Goal: Task Accomplishment & Management: Manage account settings

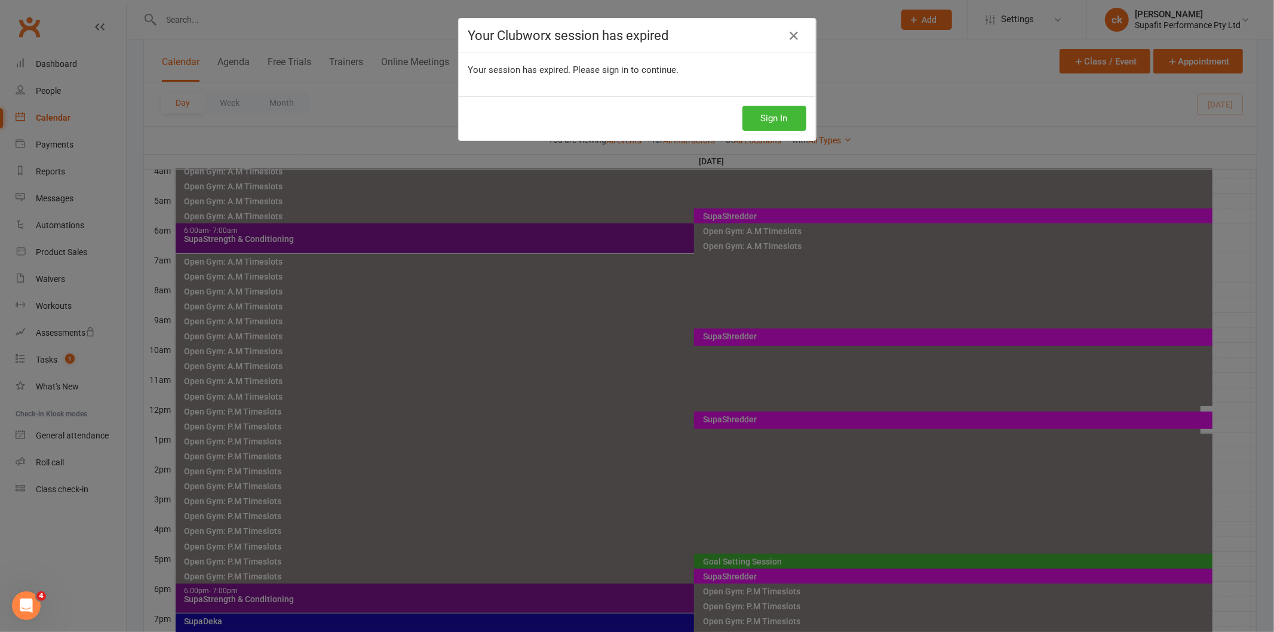
drag, startPoint x: 741, startPoint y: 406, endPoint x: 738, endPoint y: 418, distance: 12.5
click at [738, 418] on div "Your Clubworx session has expired Your session has expired. Please sign in to c…" at bounding box center [637, 316] width 1274 height 632
click at [724, 421] on div "Your Clubworx session has expired Your session has expired. Please sign in to c…" at bounding box center [637, 316] width 1274 height 632
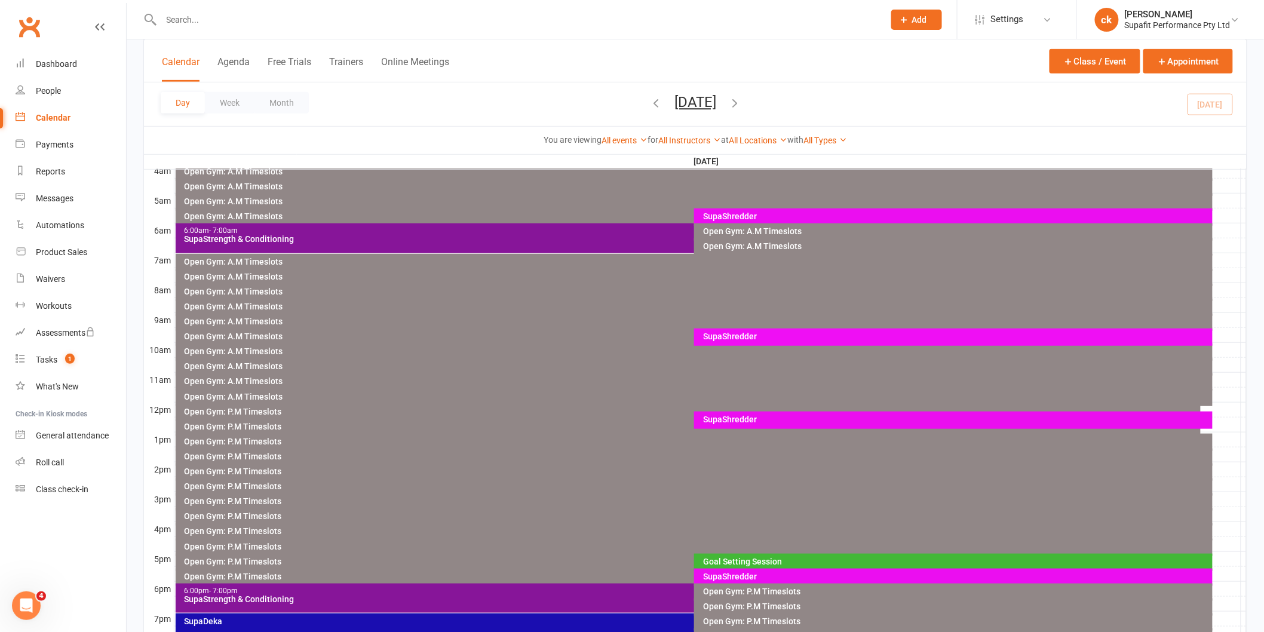
click at [711, 416] on div "SupaShredder" at bounding box center [957, 419] width 508 height 8
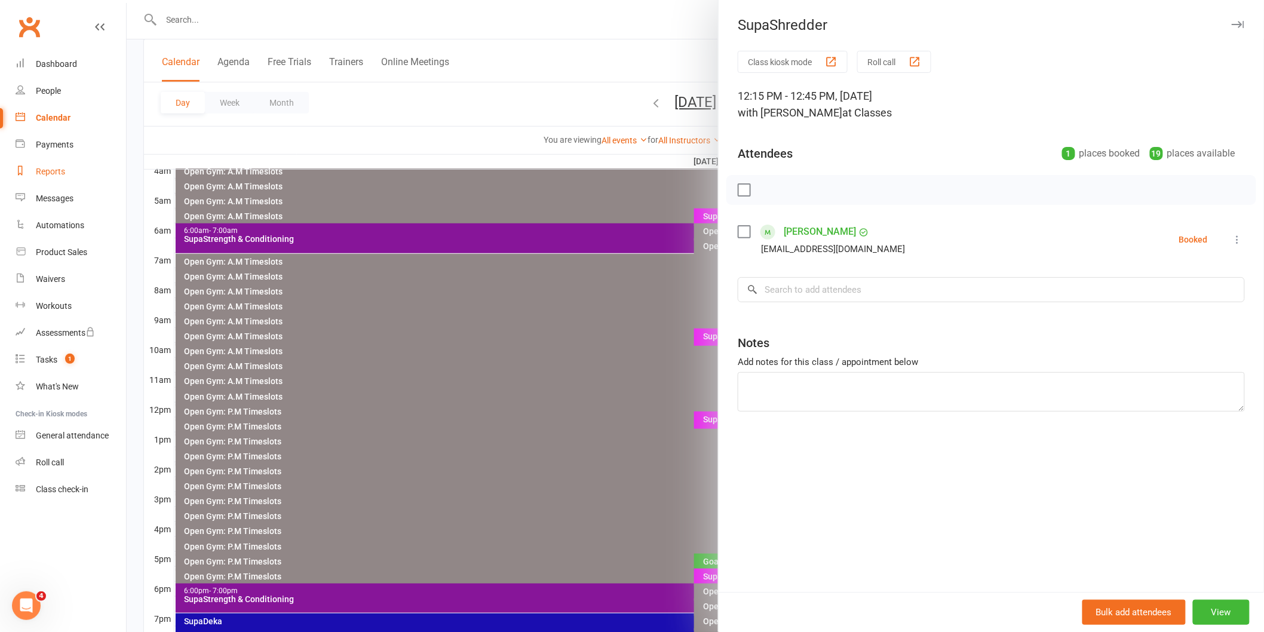
click at [62, 171] on div "Reports" at bounding box center [50, 172] width 29 height 10
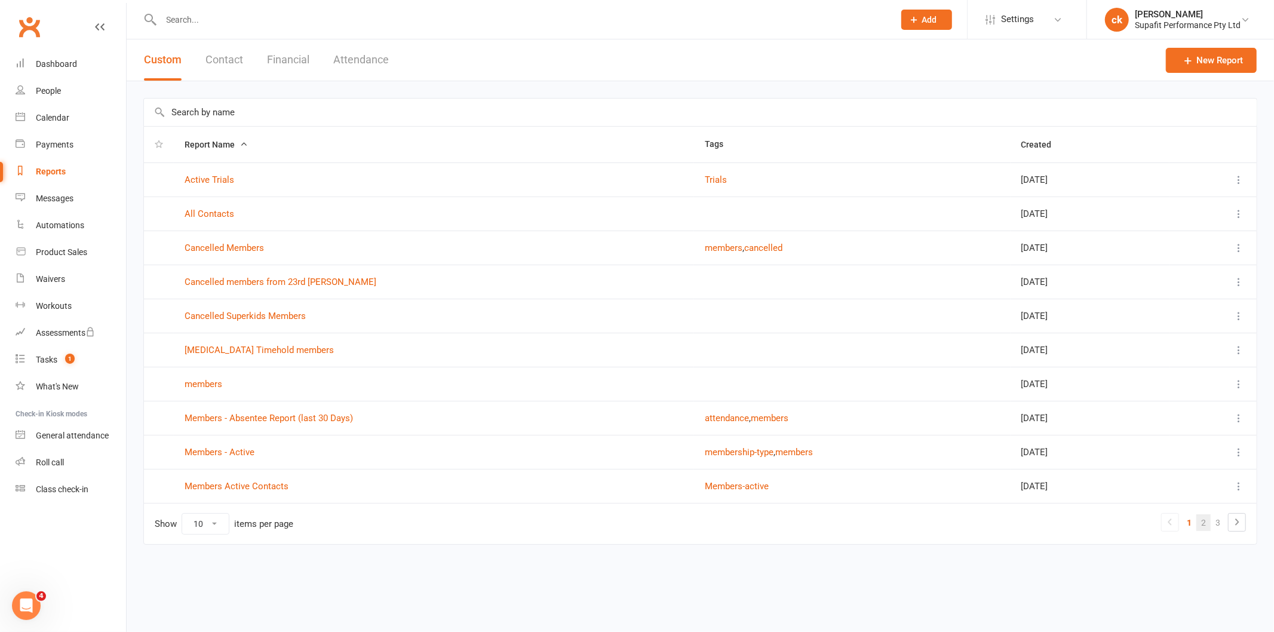
click at [1199, 524] on link "2" at bounding box center [1204, 522] width 14 height 17
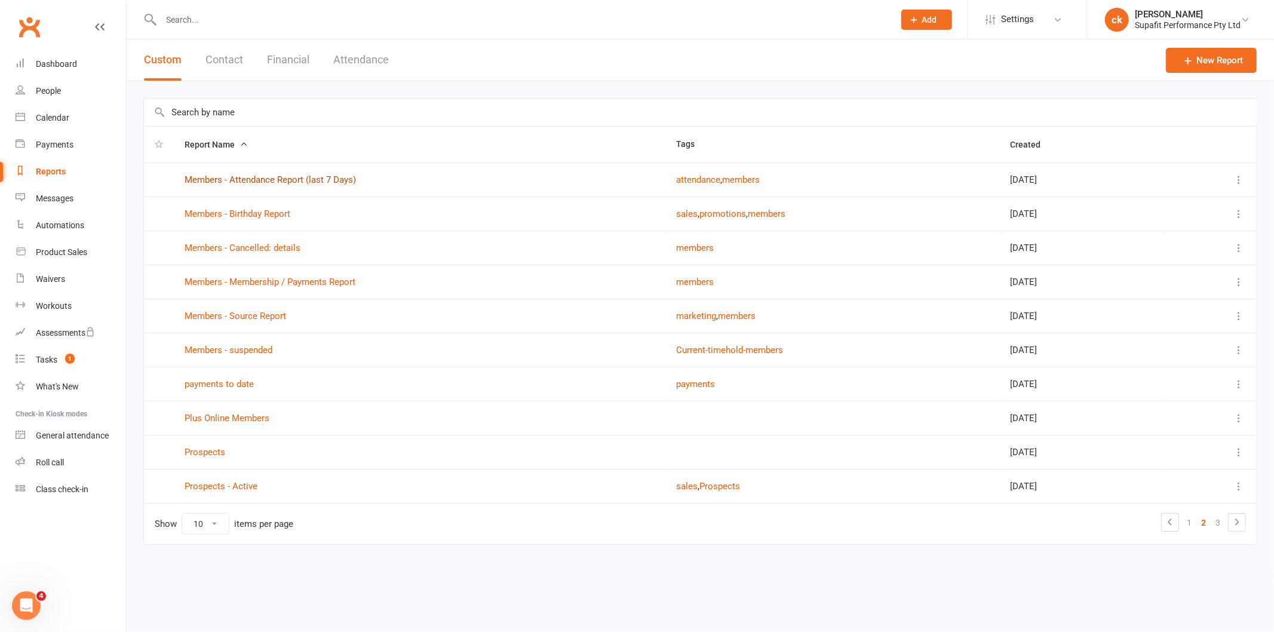
click at [295, 177] on link "Members - Attendance Report (last 7 Days)" at bounding box center [270, 179] width 171 height 11
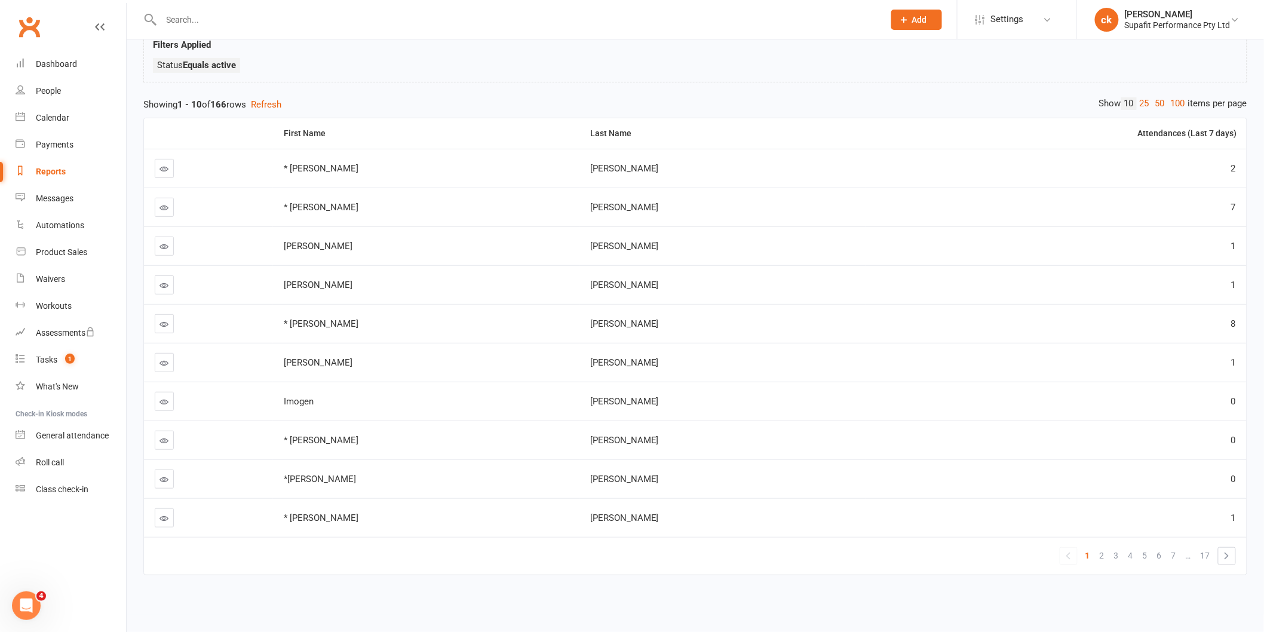
scroll to position [99, 0]
click at [1102, 547] on span "2" at bounding box center [1102, 555] width 5 height 17
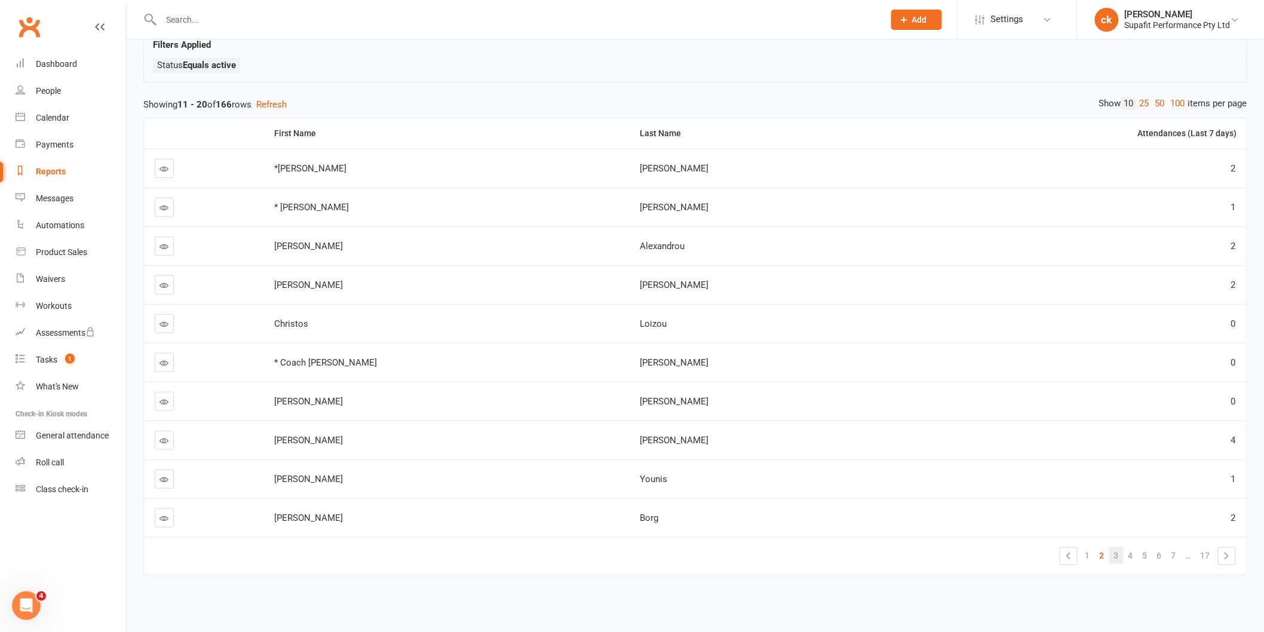
click at [1113, 553] on link "3" at bounding box center [1116, 555] width 14 height 17
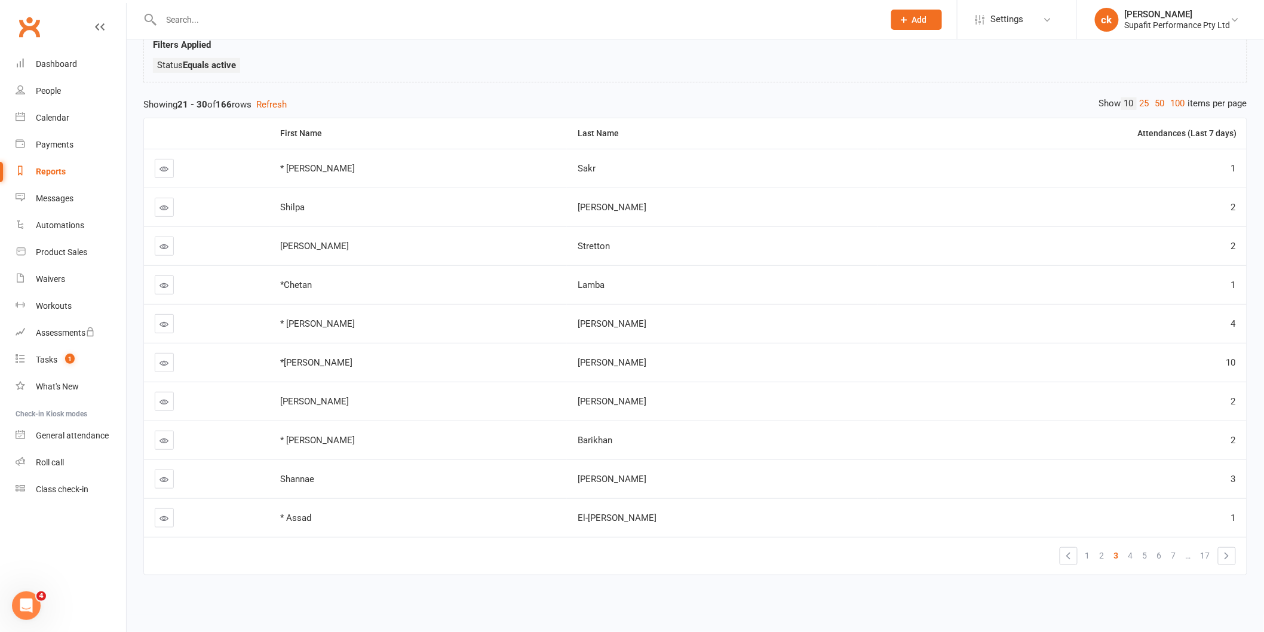
click at [1135, 548] on link "4" at bounding box center [1131, 555] width 14 height 17
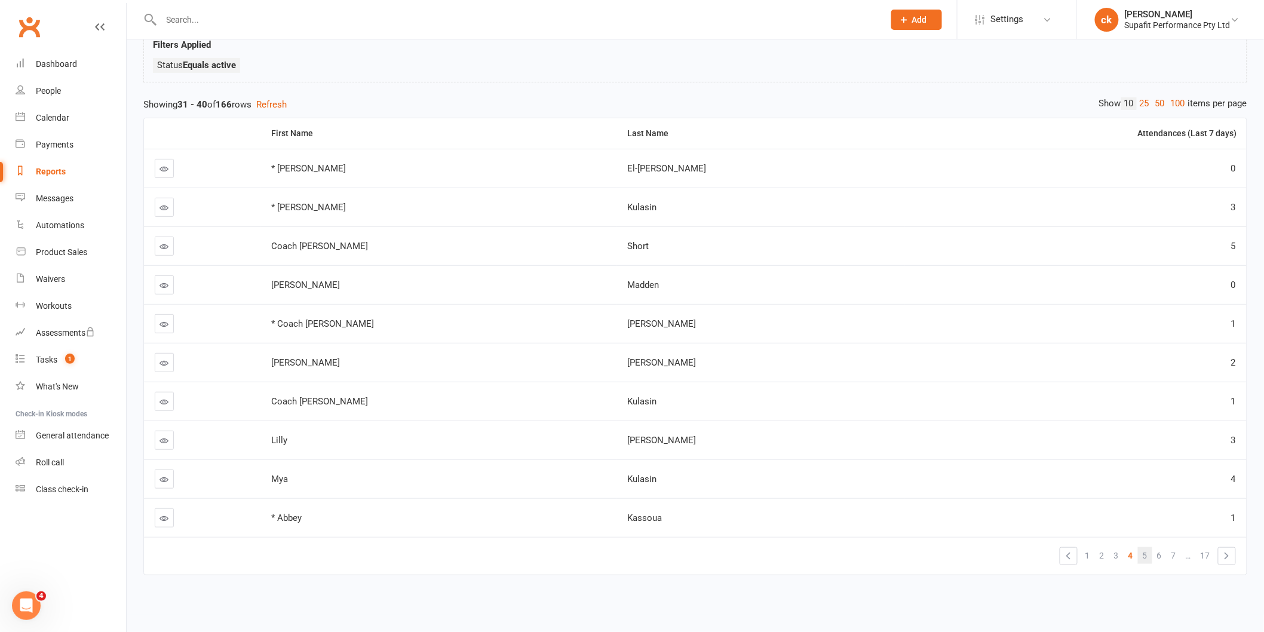
click at [1139, 547] on link "5" at bounding box center [1145, 555] width 14 height 17
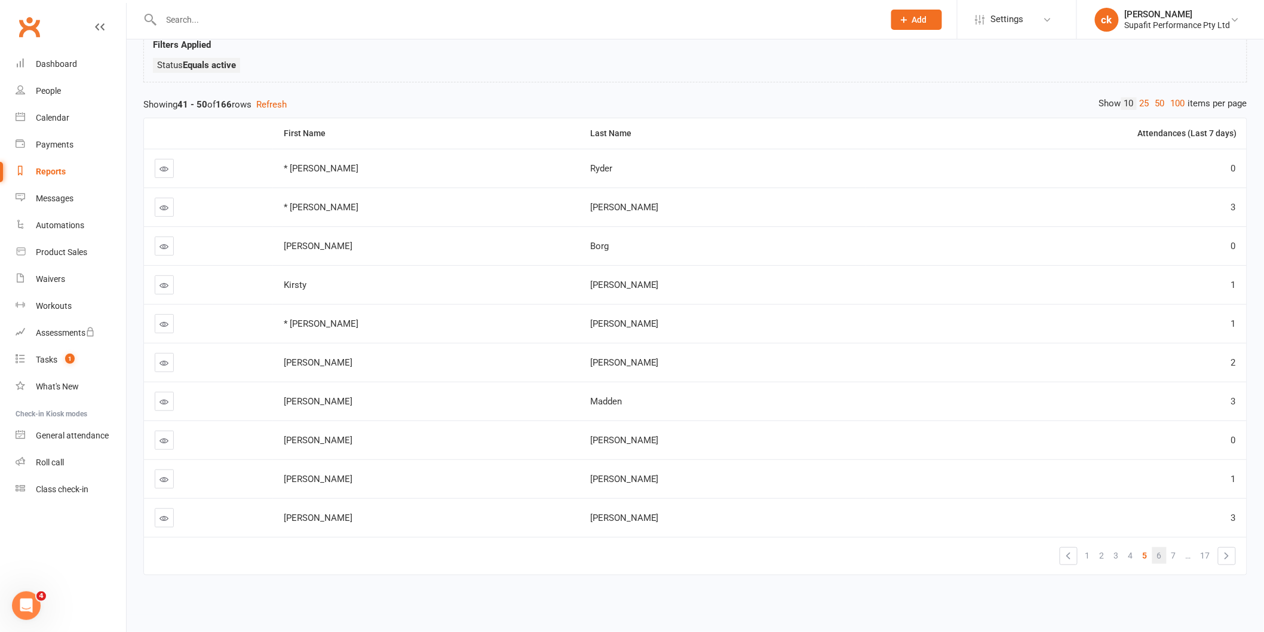
click at [1156, 547] on link "6" at bounding box center [1159, 555] width 14 height 17
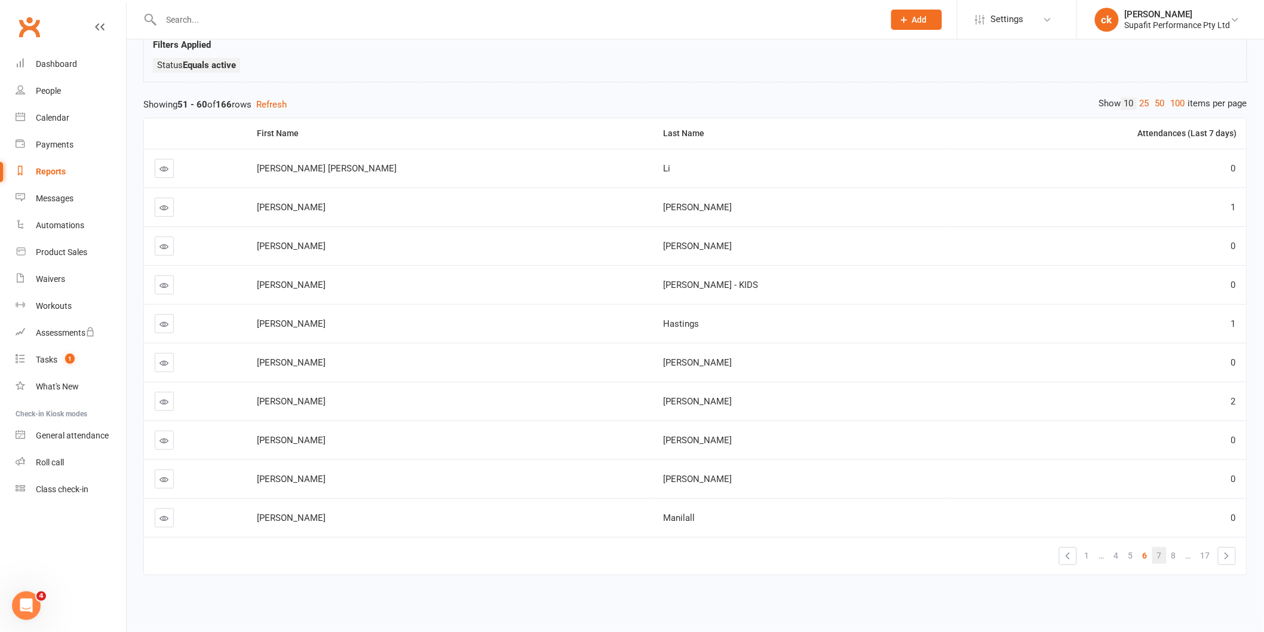
click at [1159, 548] on span "7" at bounding box center [1159, 555] width 5 height 17
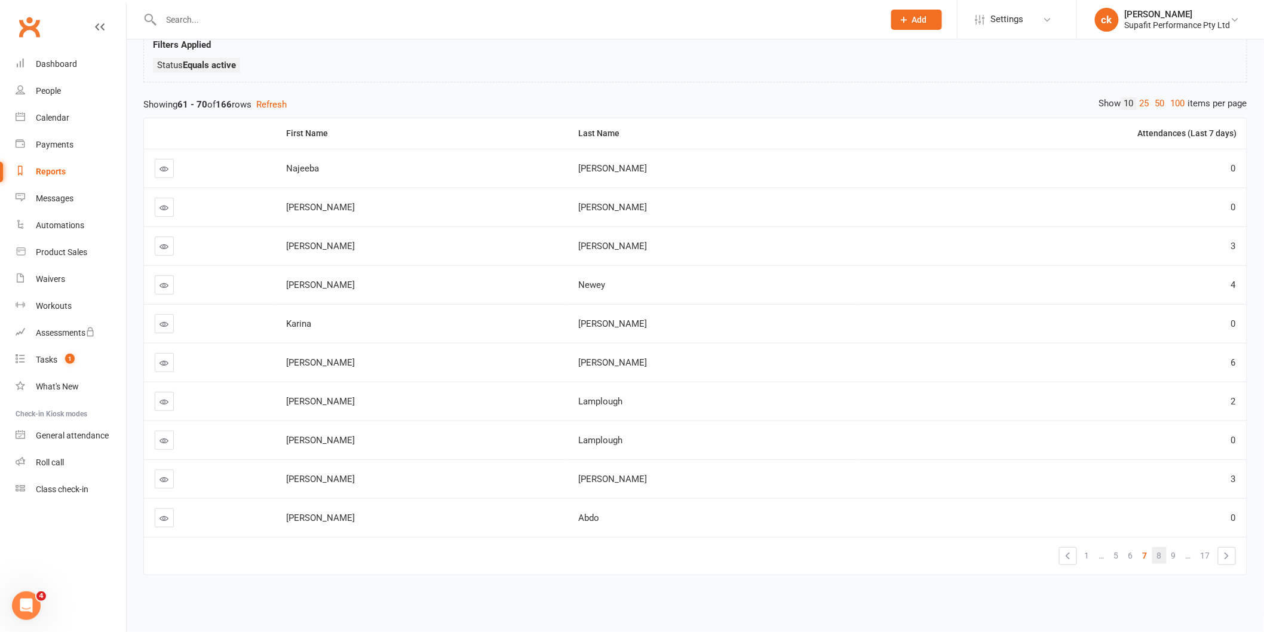
click at [1161, 547] on span "8" at bounding box center [1159, 555] width 5 height 17
click at [1161, 547] on link "9" at bounding box center [1155, 555] width 14 height 17
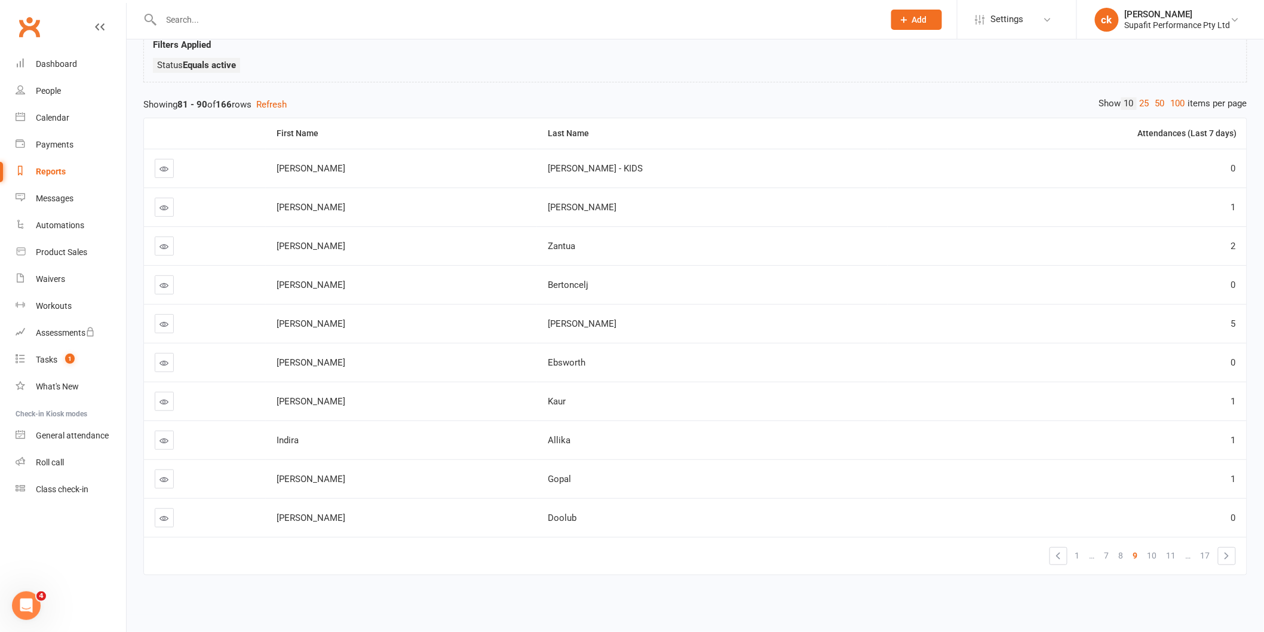
click at [1161, 547] on link "10" at bounding box center [1152, 555] width 19 height 17
click at [1161, 547] on link "11" at bounding box center [1152, 555] width 19 height 17
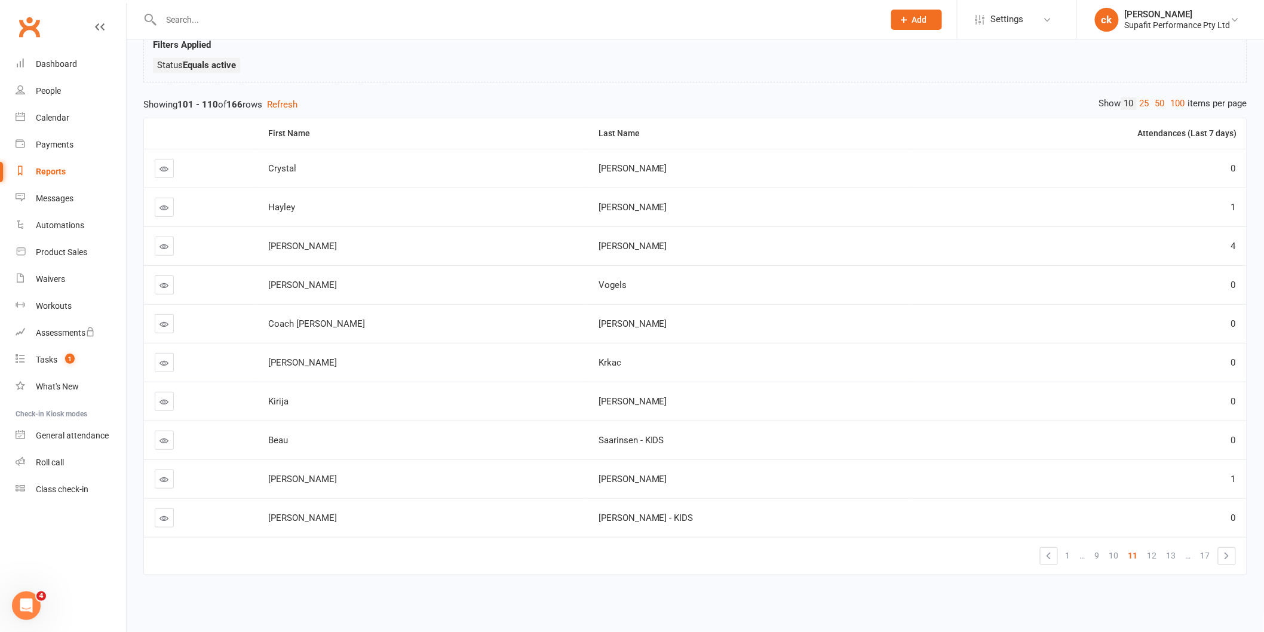
click at [1161, 547] on link "12" at bounding box center [1152, 555] width 19 height 17
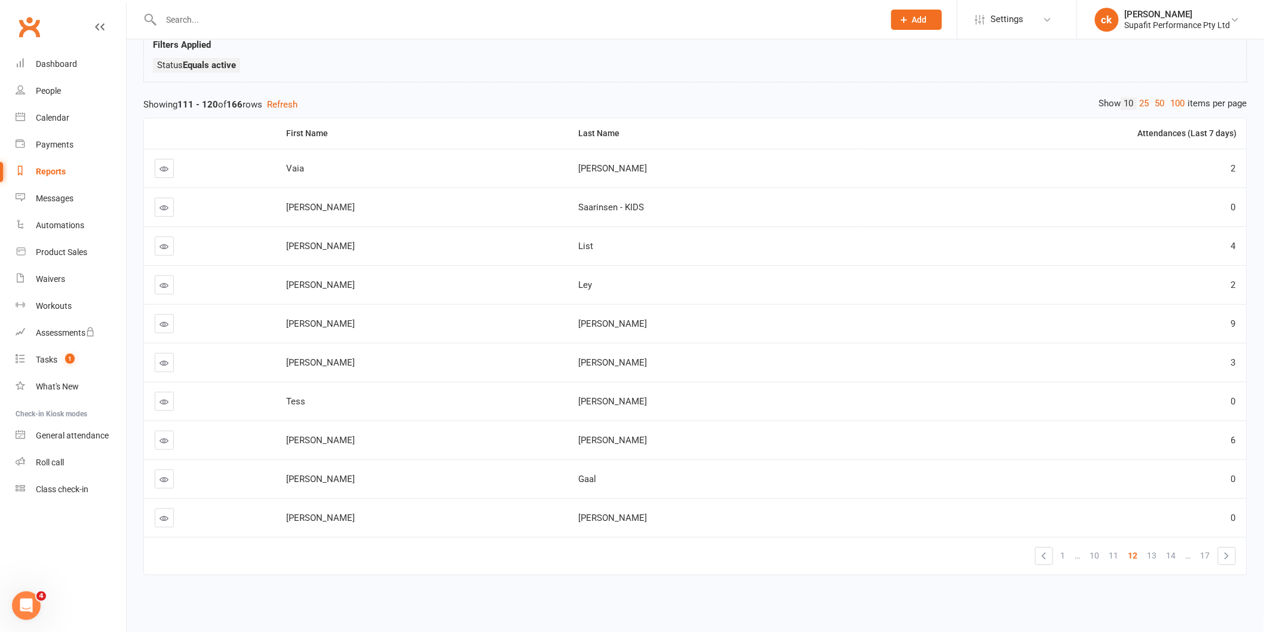
click at [1161, 547] on link "13" at bounding box center [1152, 555] width 19 height 17
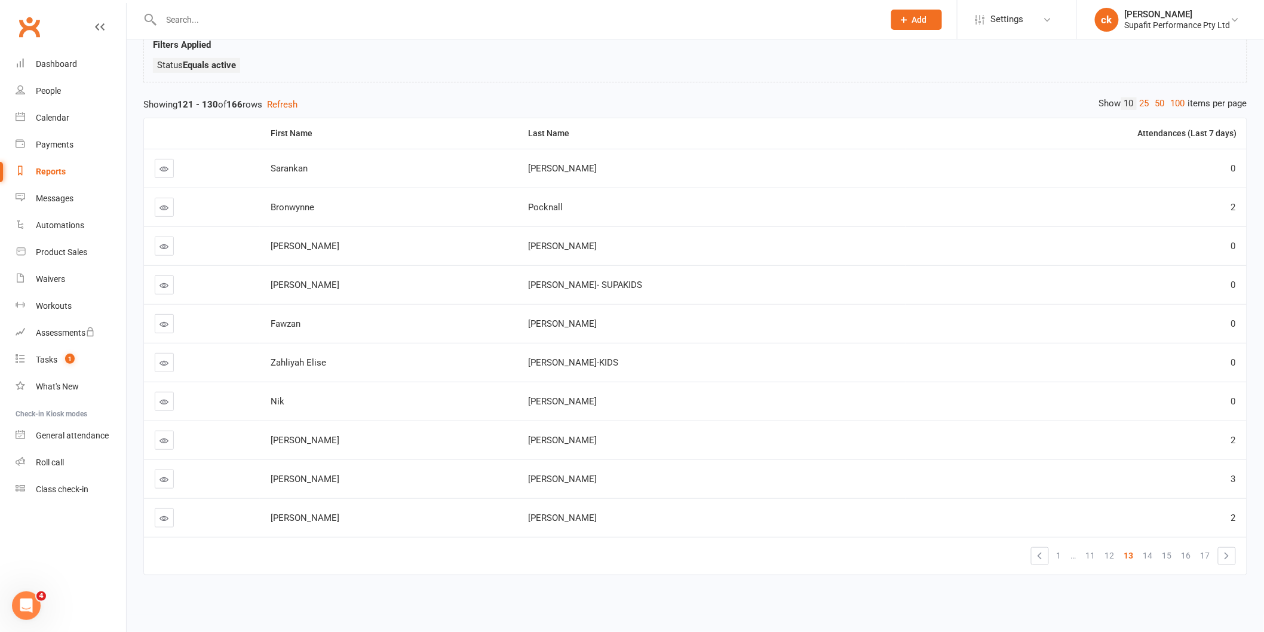
click at [1161, 547] on link "15" at bounding box center [1167, 555] width 19 height 17
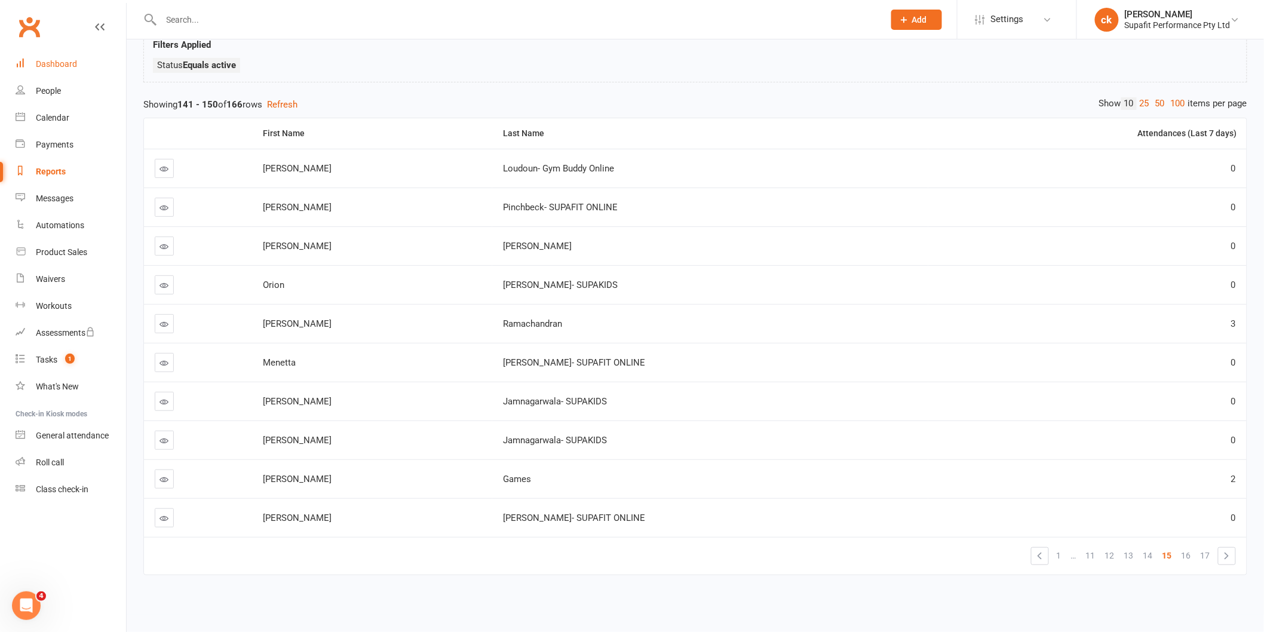
click at [65, 70] on link "Dashboard" at bounding box center [71, 64] width 111 height 27
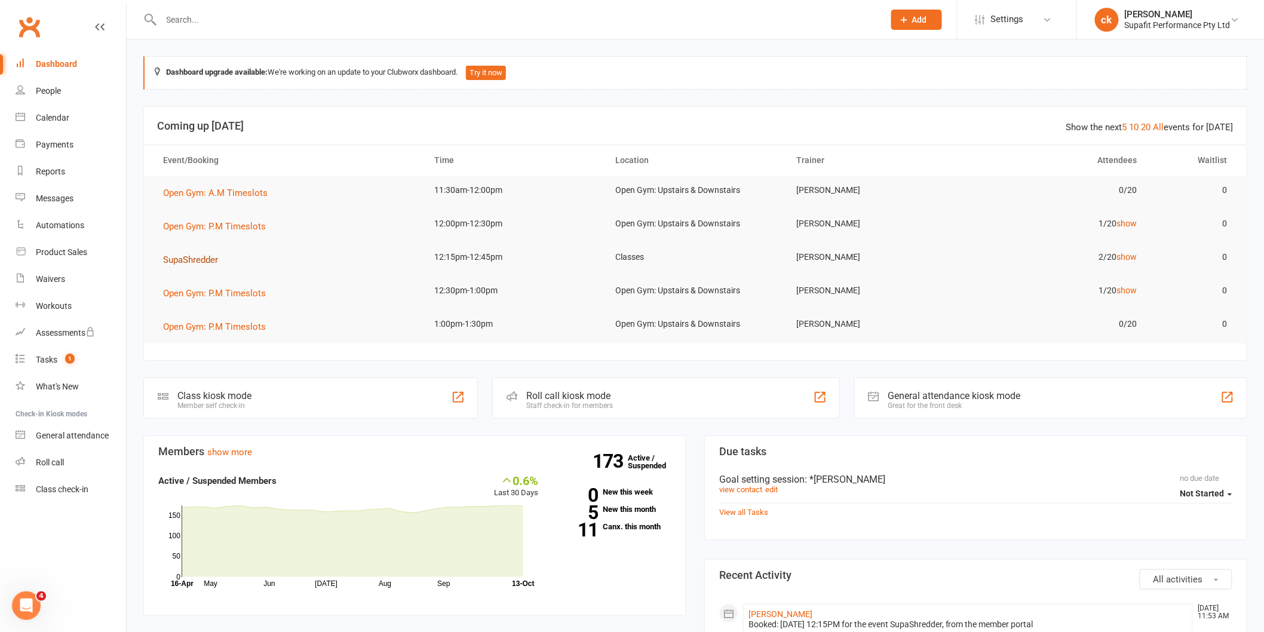
click at [195, 253] on button "SupaShredder" at bounding box center [194, 260] width 63 height 14
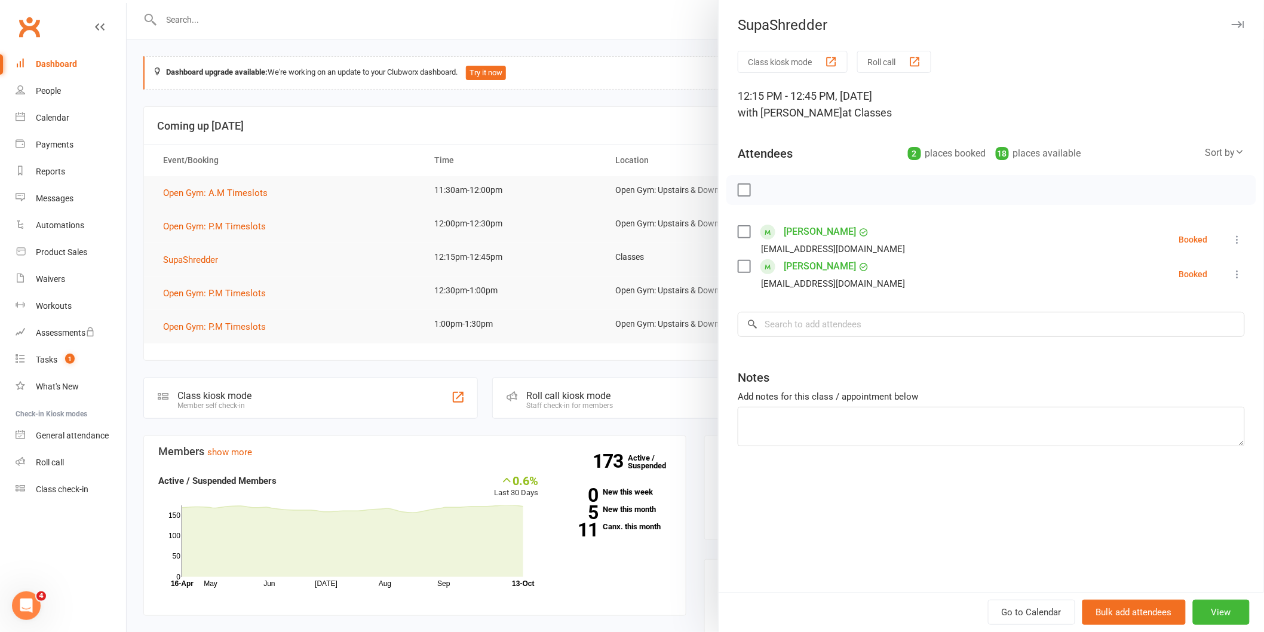
click at [240, 227] on div at bounding box center [695, 316] width 1137 height 632
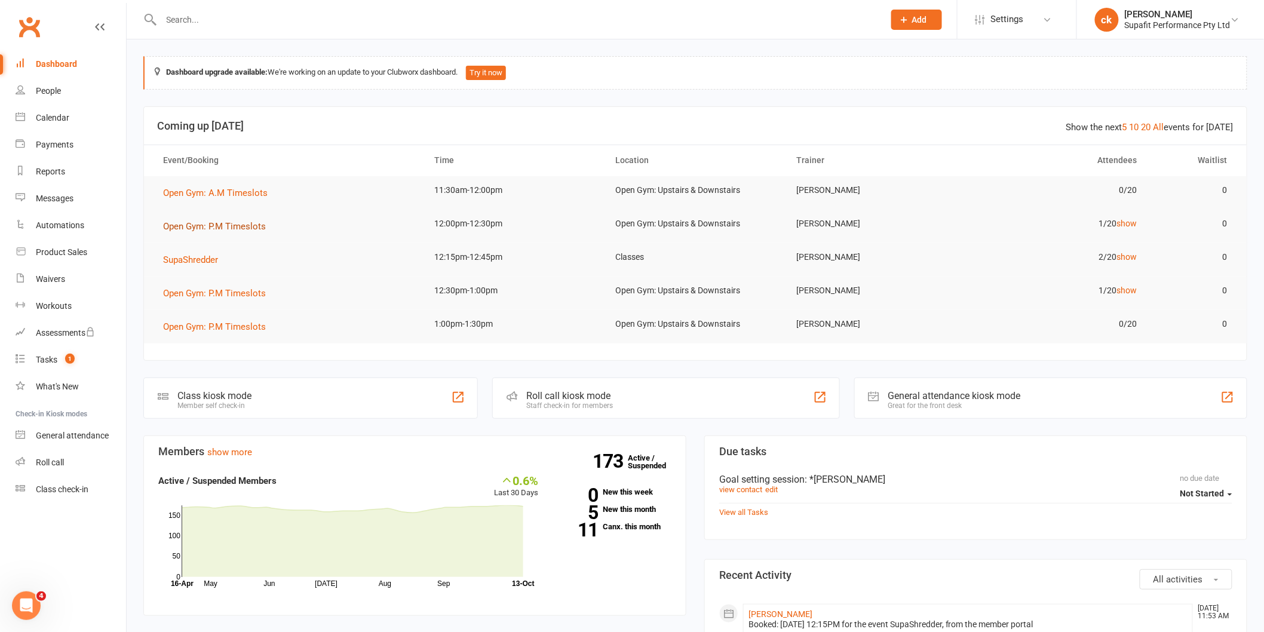
click at [240, 227] on span "Open Gym: P.M Timeslots" at bounding box center [214, 226] width 103 height 11
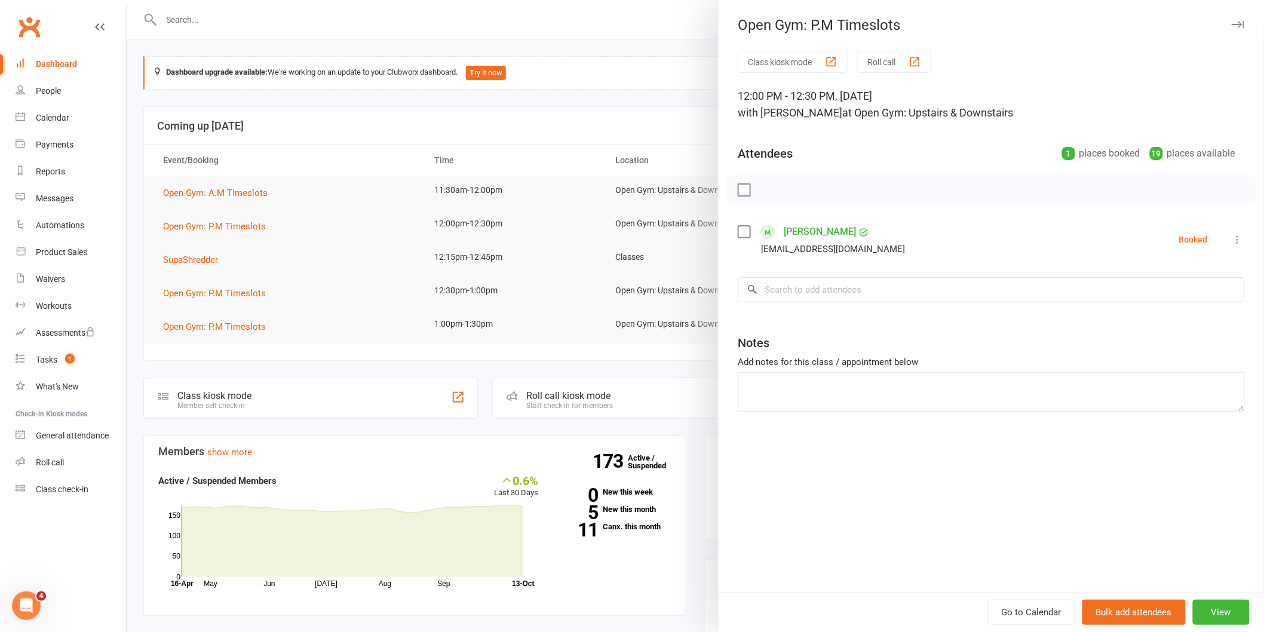
drag, startPoint x: 319, startPoint y: 242, endPoint x: 293, endPoint y: 247, distance: 26.2
click at [318, 242] on div at bounding box center [695, 316] width 1137 height 632
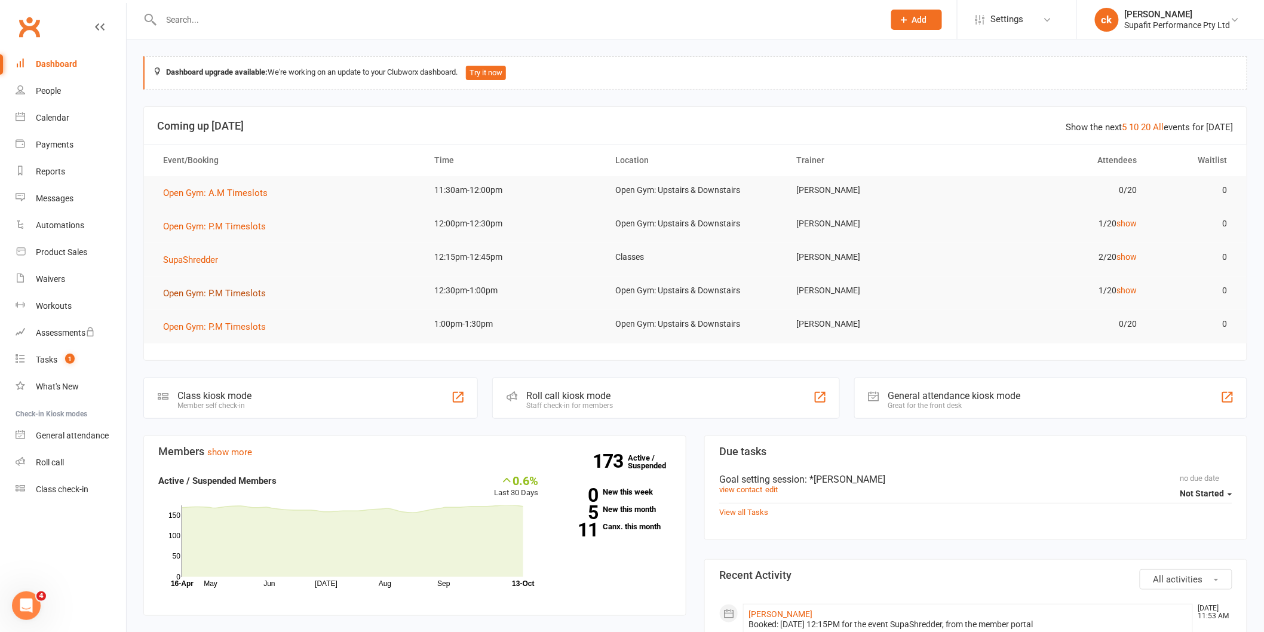
click at [210, 297] on span "Open Gym: P.M Timeslots" at bounding box center [214, 293] width 103 height 11
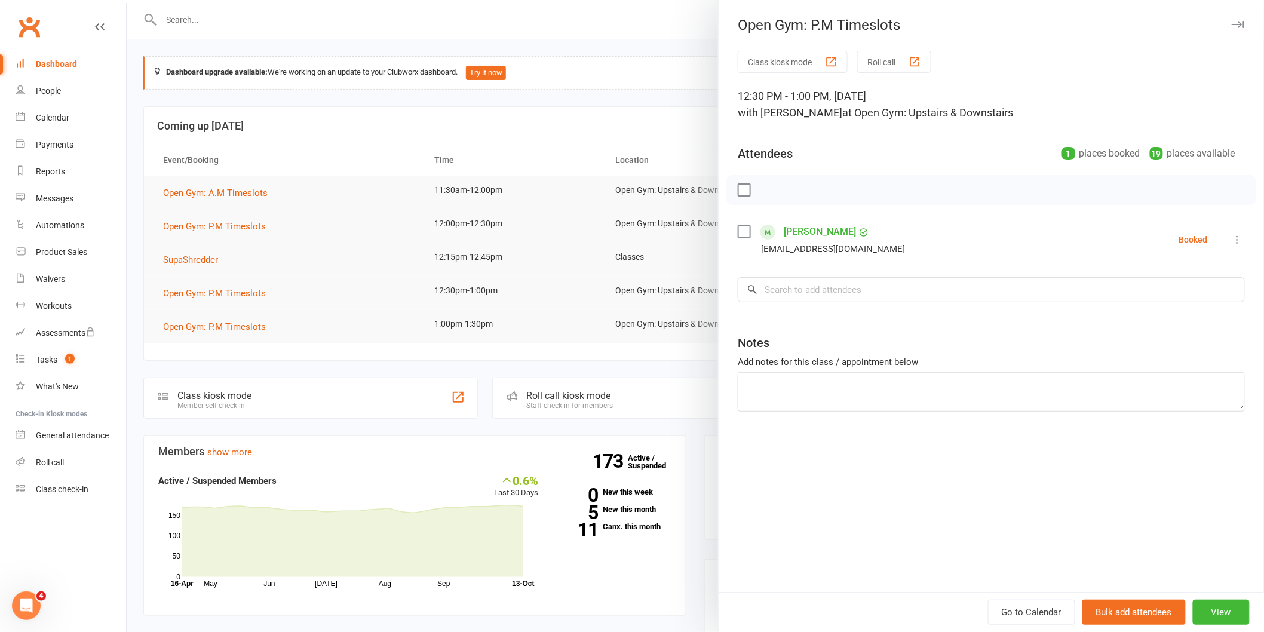
click at [302, 281] on div at bounding box center [695, 316] width 1137 height 632
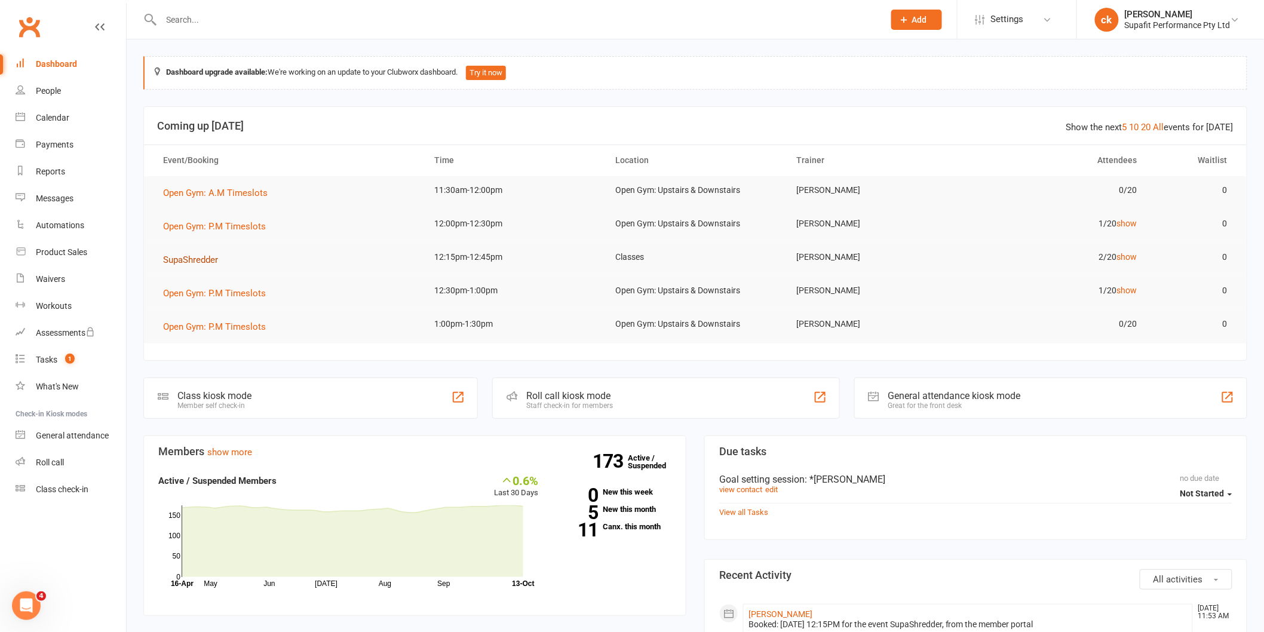
click at [183, 257] on span "SupaShredder" at bounding box center [190, 259] width 55 height 11
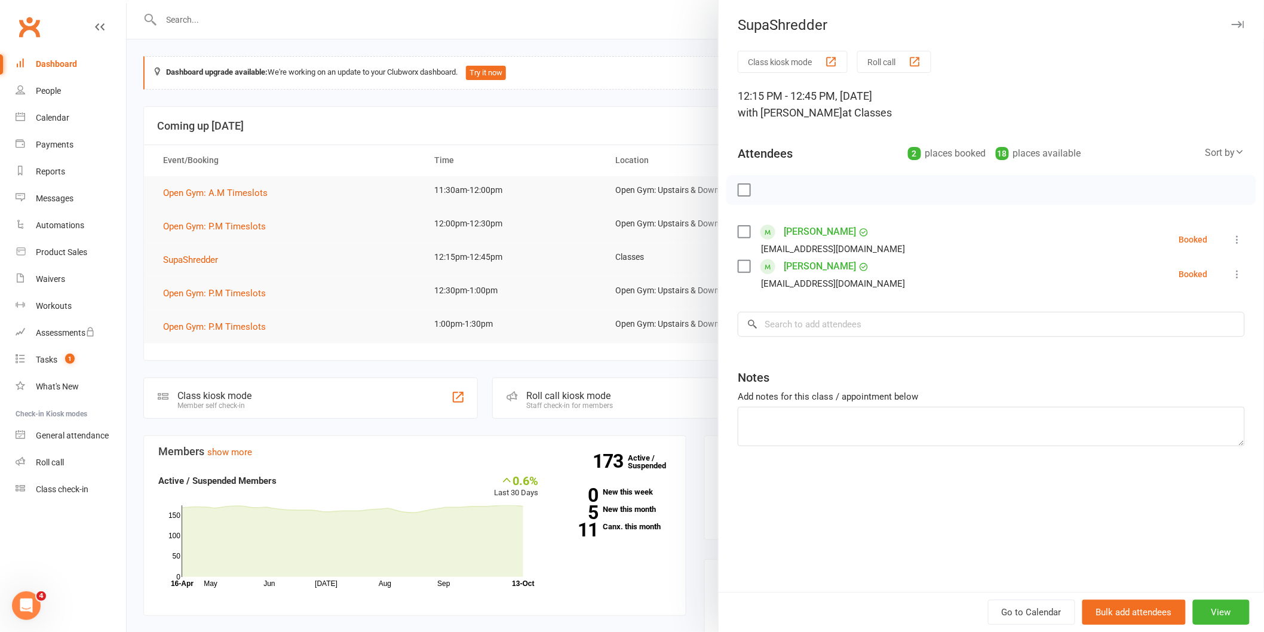
click at [795, 231] on link "[PERSON_NAME]" at bounding box center [820, 231] width 72 height 19
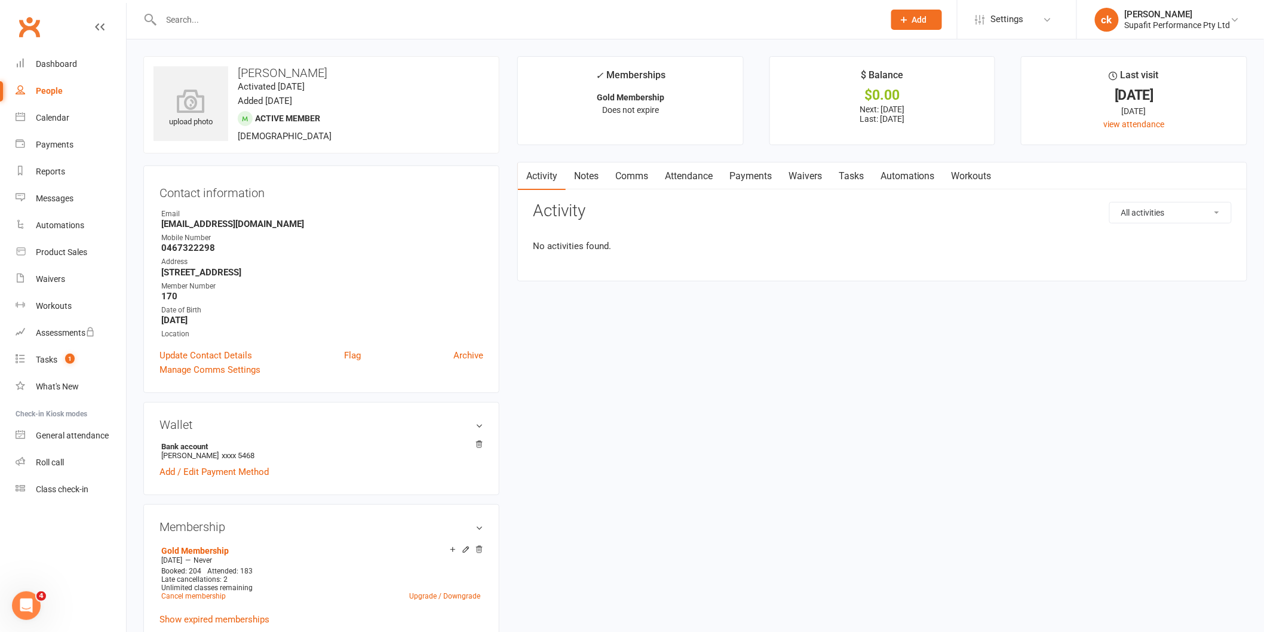
click at [655, 291] on div at bounding box center [979, 316] width 1137 height 632
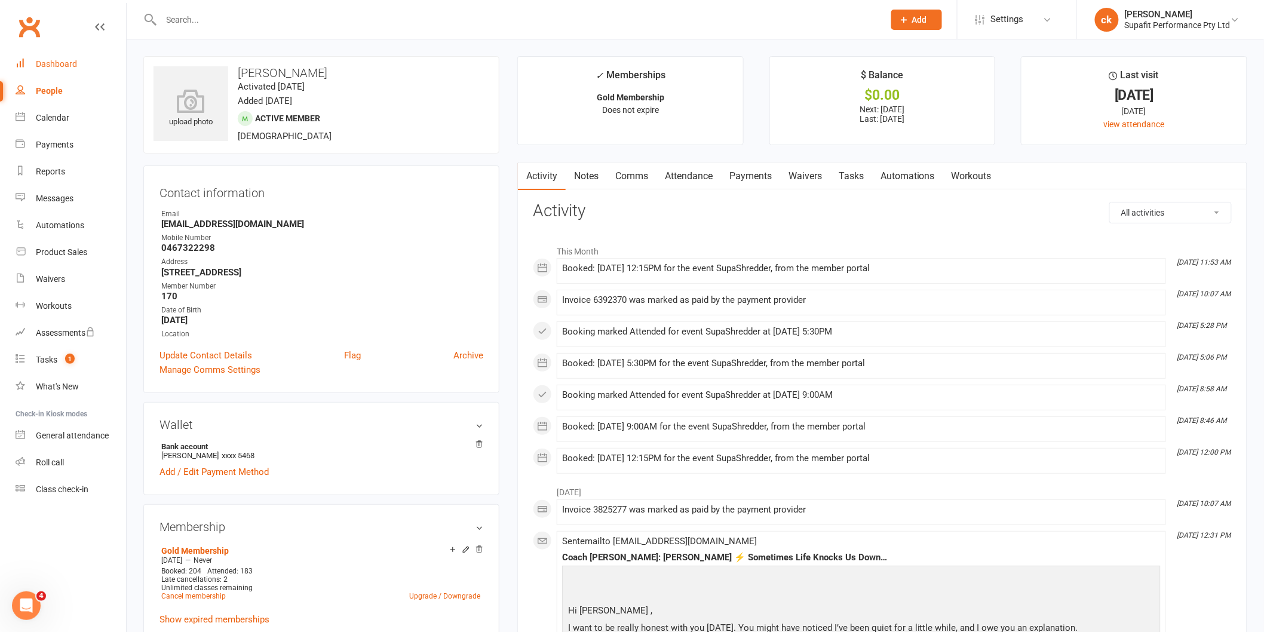
click at [58, 62] on div "Dashboard" at bounding box center [56, 64] width 41 height 10
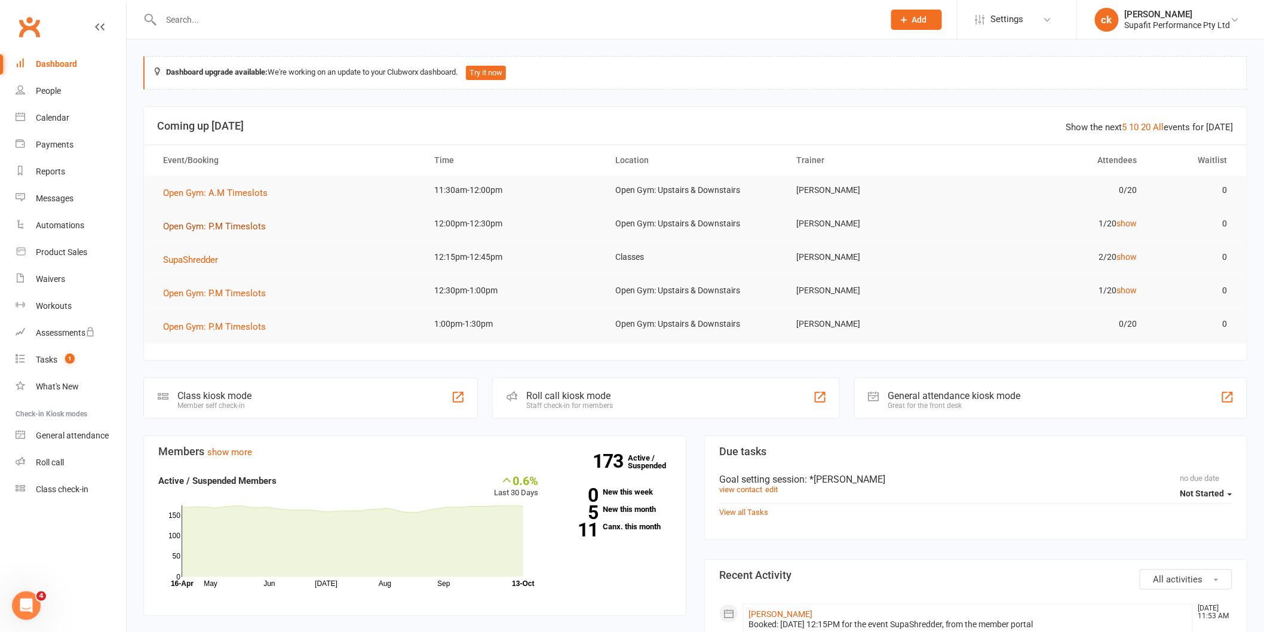
click at [234, 223] on span "Open Gym: P.M Timeslots" at bounding box center [214, 226] width 103 height 11
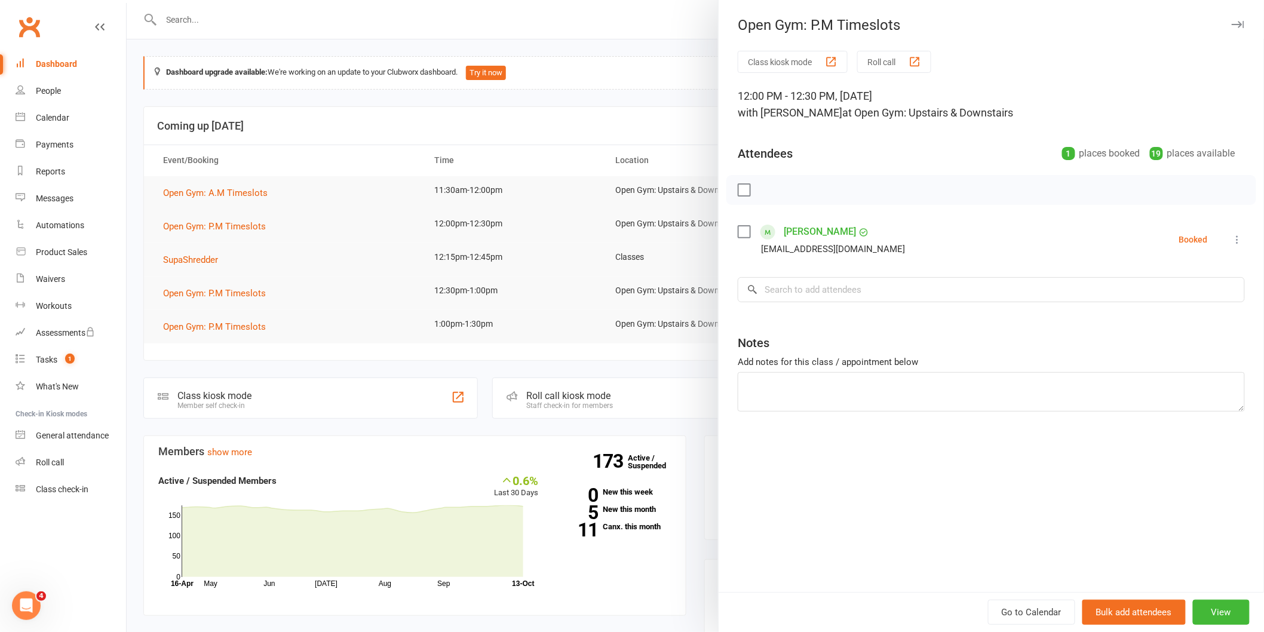
click at [738, 227] on label at bounding box center [744, 232] width 12 height 12
click at [769, 183] on icon "button" at bounding box center [770, 189] width 13 height 13
click at [636, 257] on div at bounding box center [695, 316] width 1137 height 632
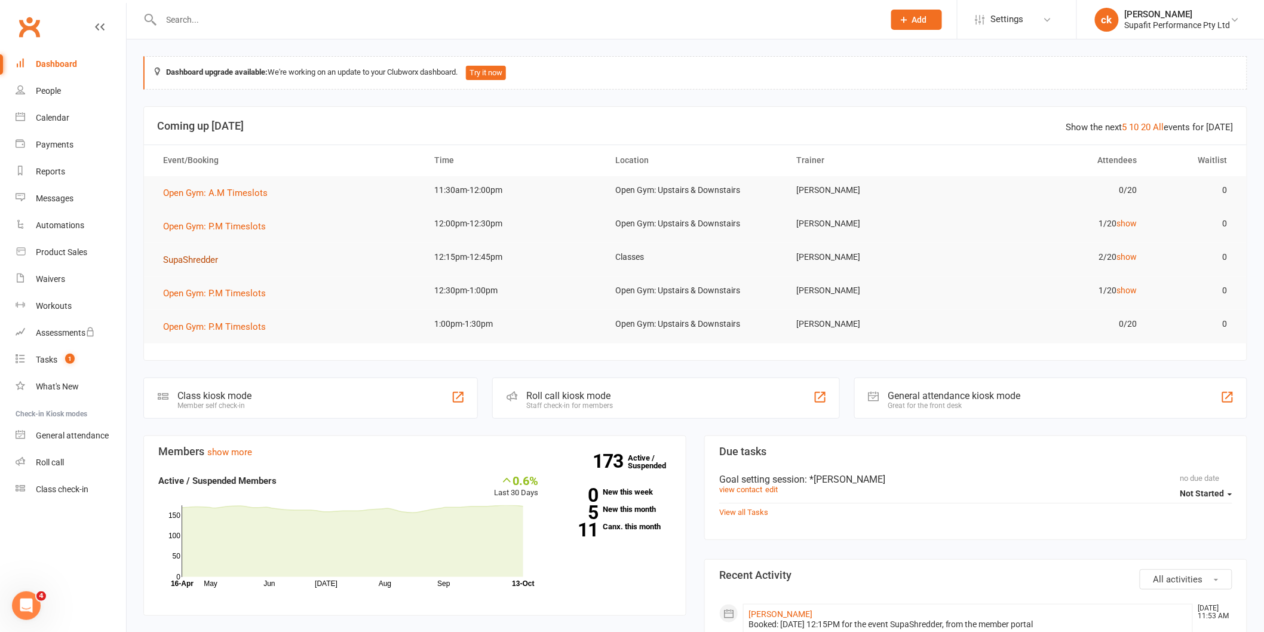
click at [184, 261] on span "SupaShredder" at bounding box center [190, 259] width 55 height 11
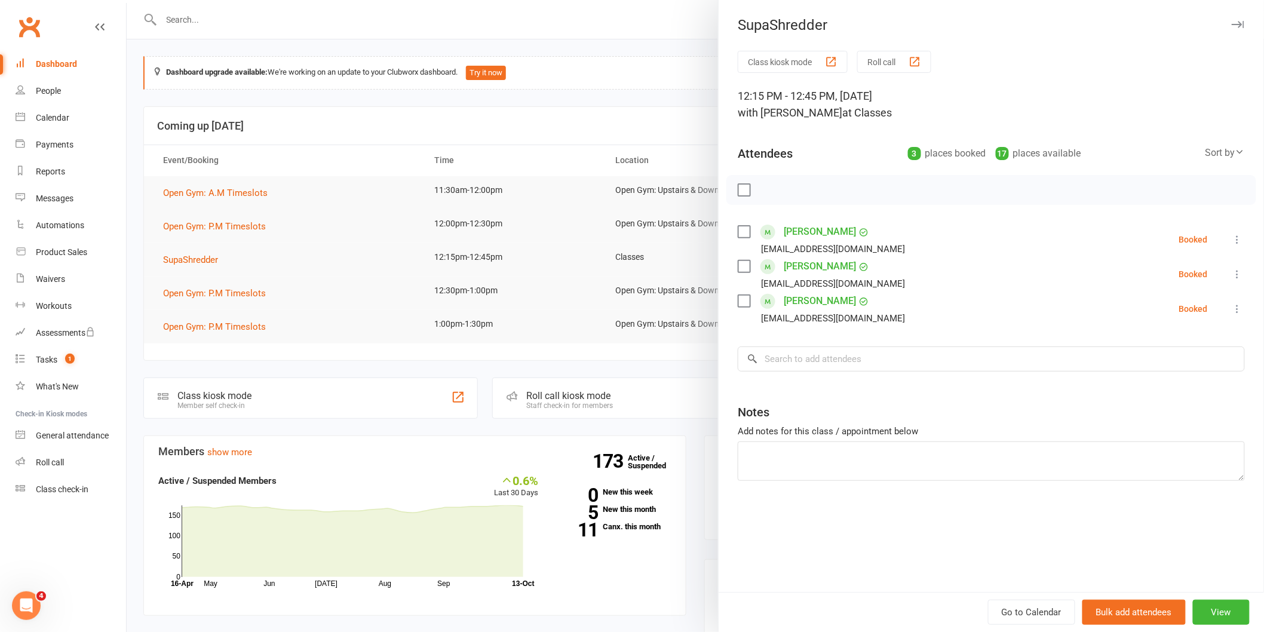
click at [611, 341] on div at bounding box center [695, 316] width 1137 height 632
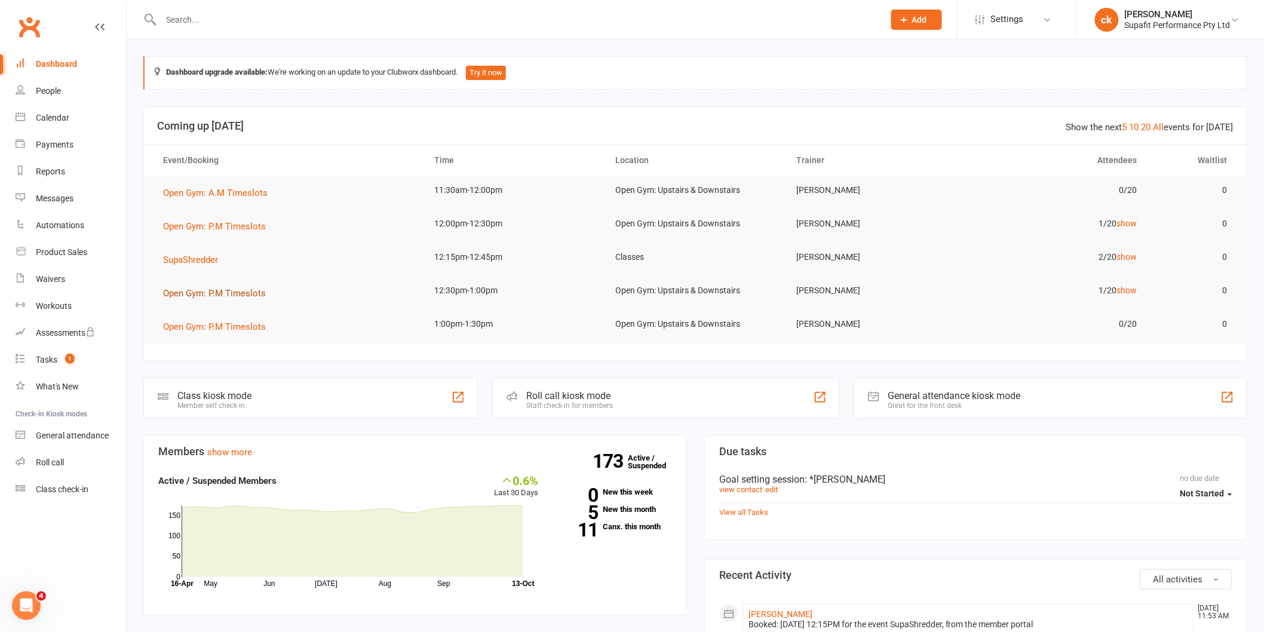
click at [198, 293] on span "Open Gym: P.M Timeslots" at bounding box center [214, 293] width 103 height 11
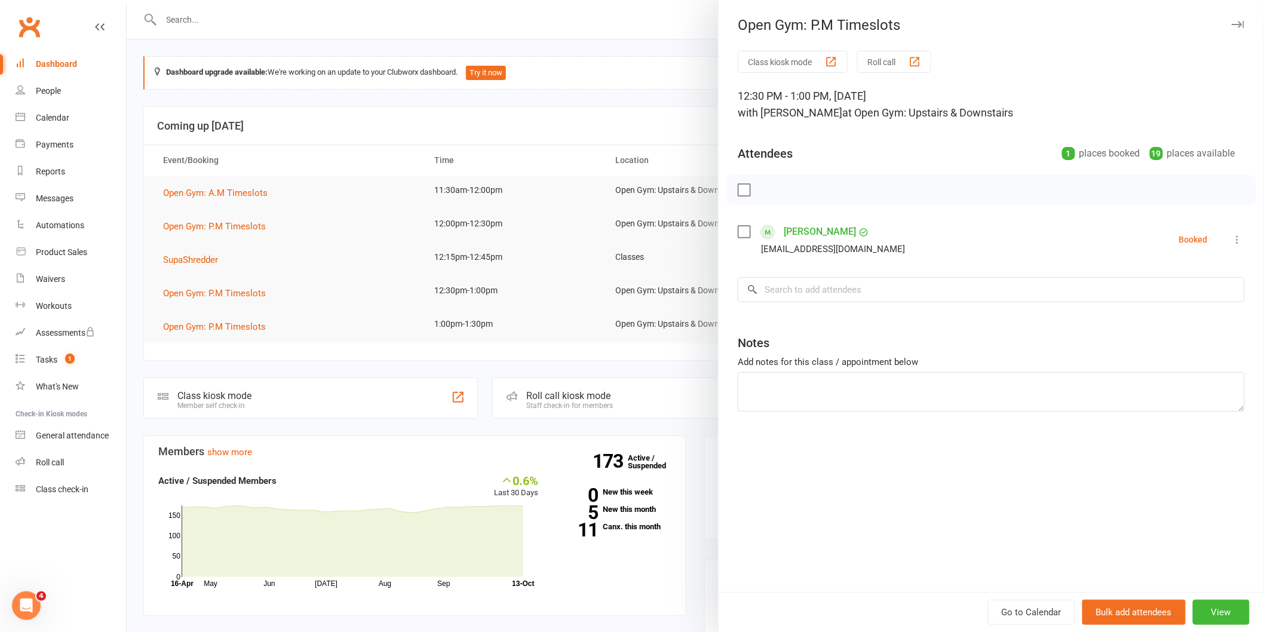
click at [742, 190] on label at bounding box center [744, 190] width 12 height 12
drag, startPoint x: 767, startPoint y: 186, endPoint x: 682, endPoint y: 73, distance: 141.7
click at [768, 186] on icon "button" at bounding box center [770, 189] width 13 height 13
click at [213, 409] on div at bounding box center [695, 316] width 1137 height 632
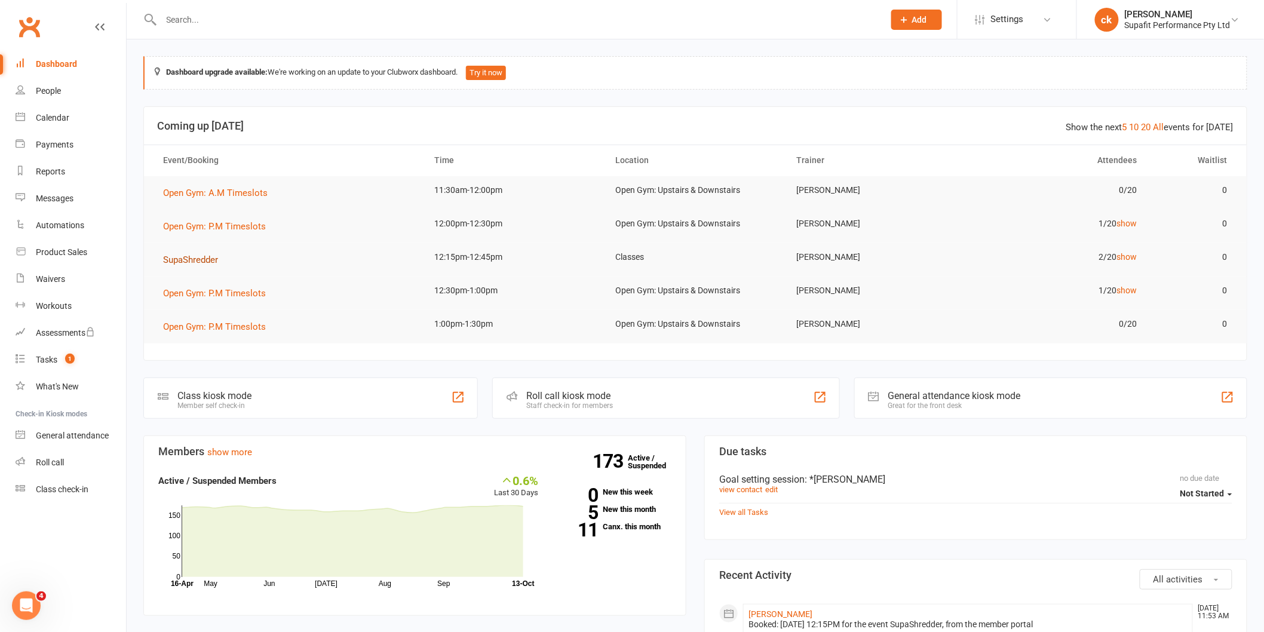
click at [187, 253] on button "SupaShredder" at bounding box center [194, 260] width 63 height 14
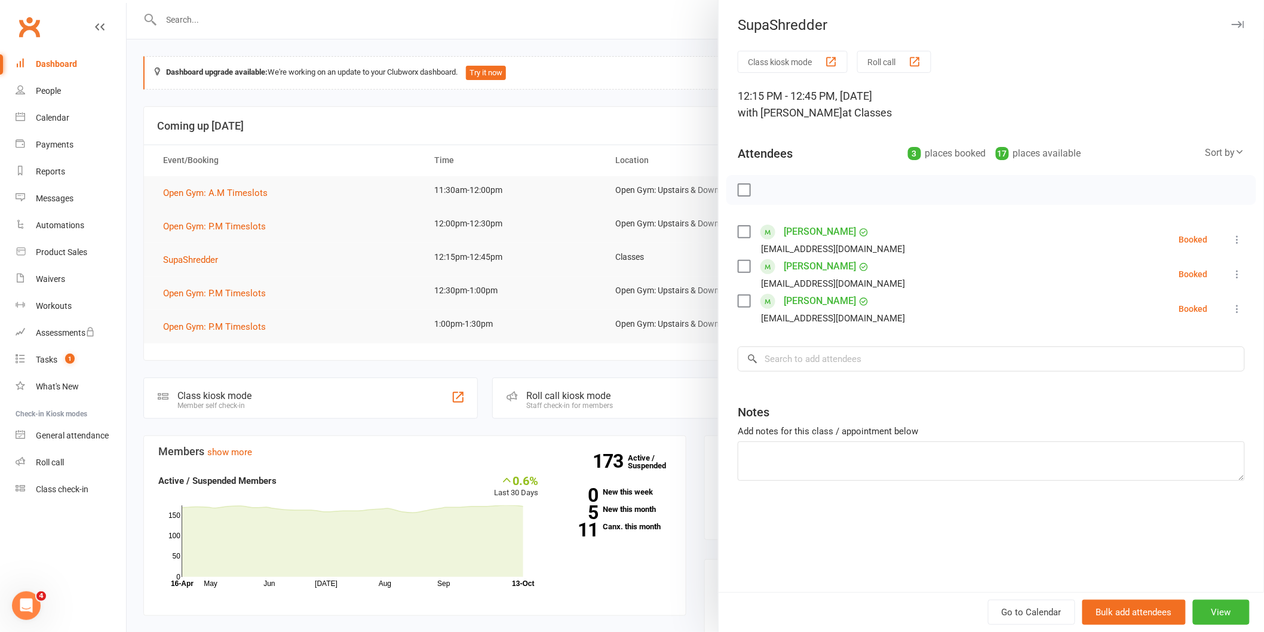
click at [498, 396] on div at bounding box center [695, 316] width 1137 height 632
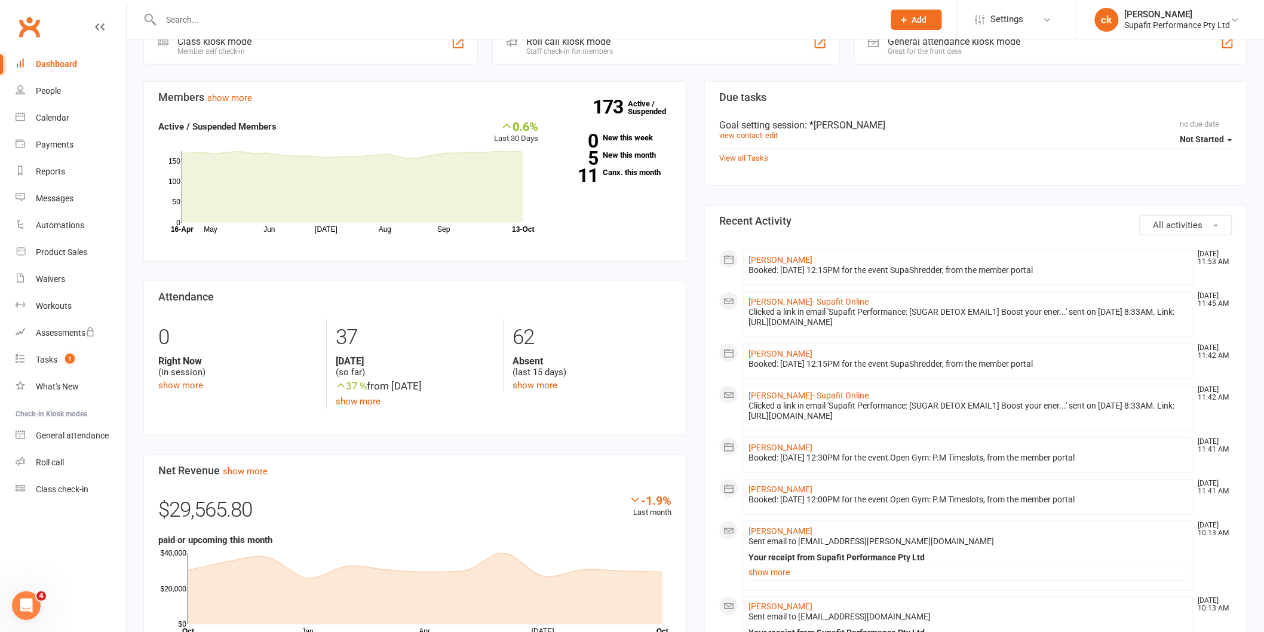
scroll to position [94, 0]
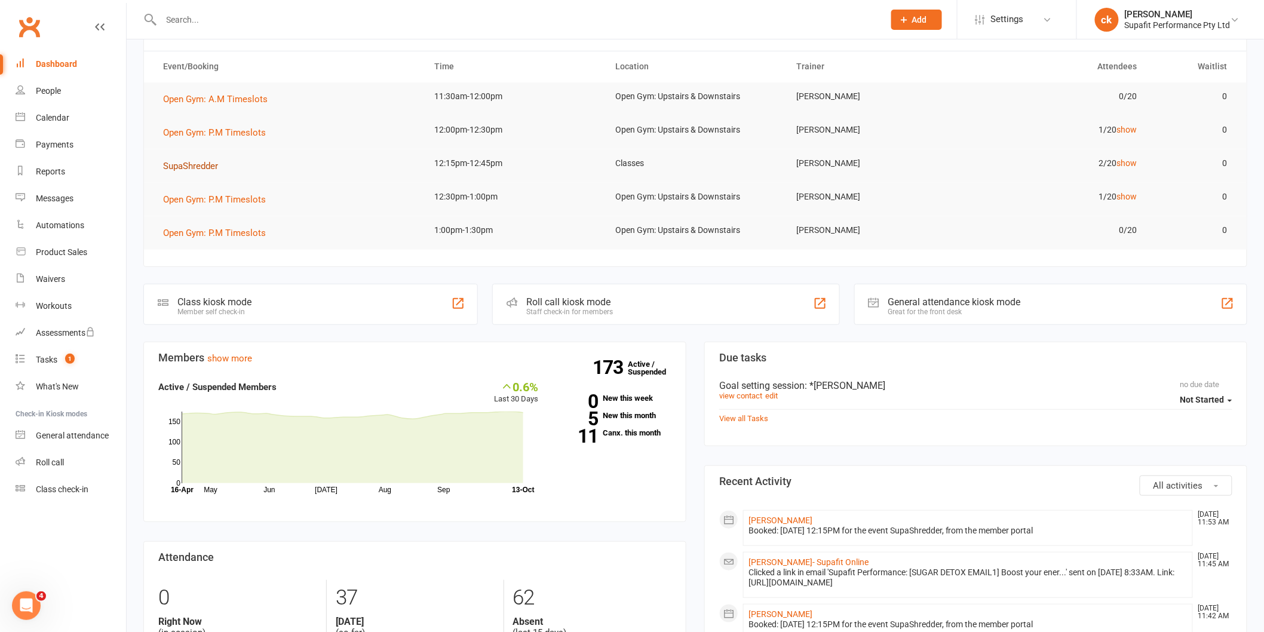
click at [185, 167] on span "SupaShredder" at bounding box center [190, 166] width 55 height 11
